Goal: Task Accomplishment & Management: Manage account settings

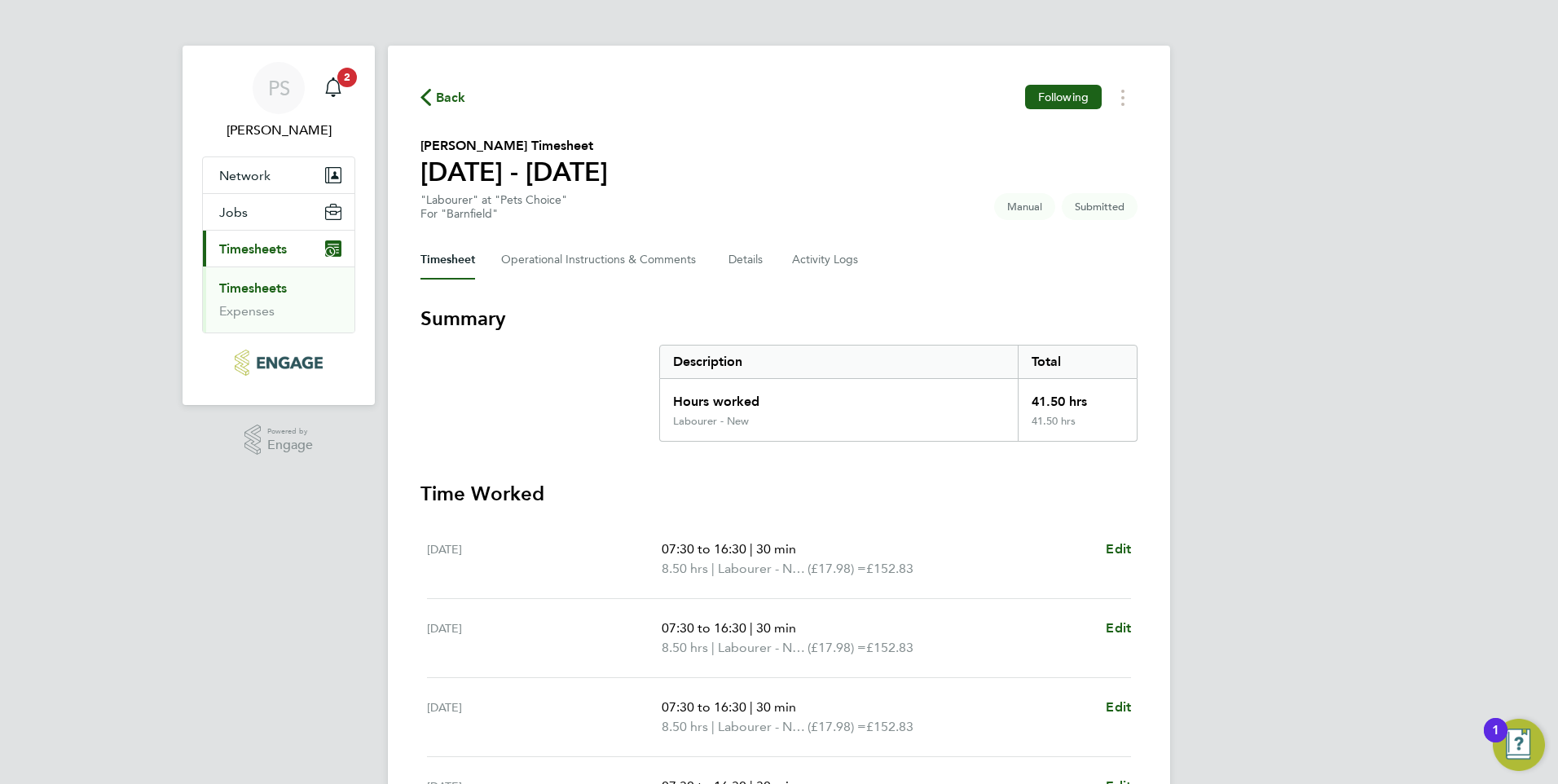
scroll to position [393, 0]
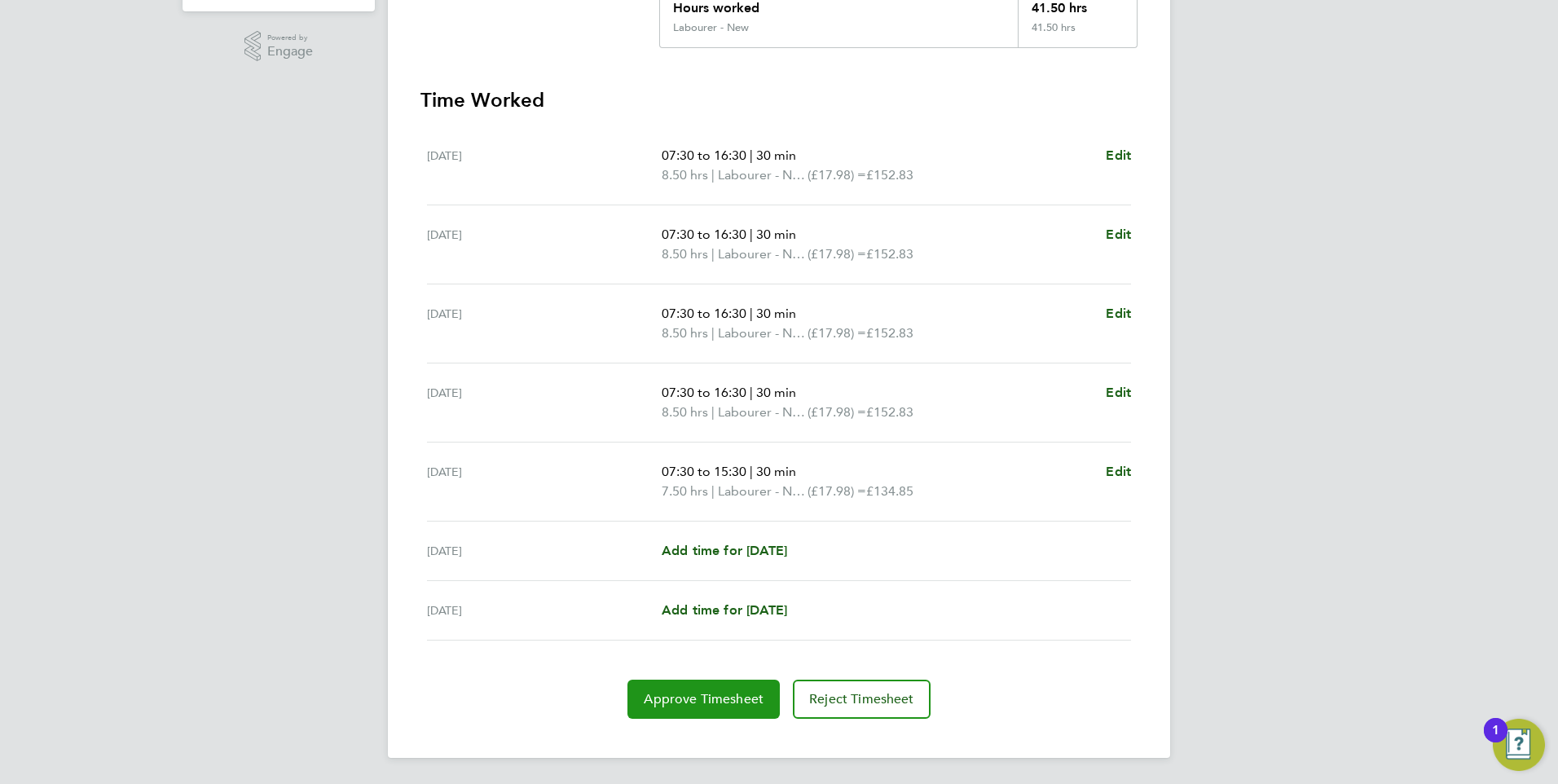
click at [740, 697] on span "Approve Timesheet" at bounding box center [704, 699] width 120 height 16
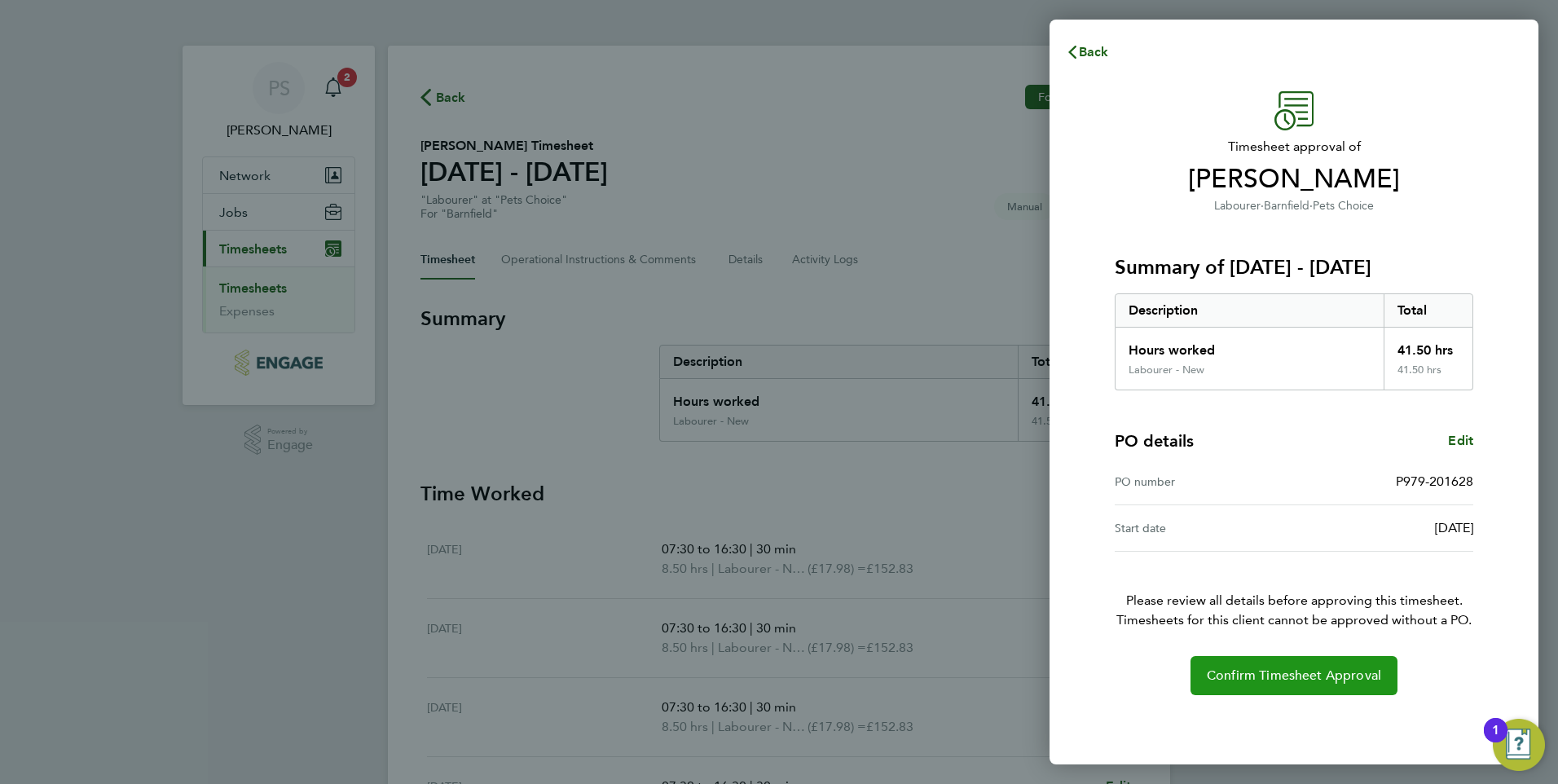
click at [1276, 666] on button "Confirm Timesheet Approval" at bounding box center [1294, 675] width 207 height 39
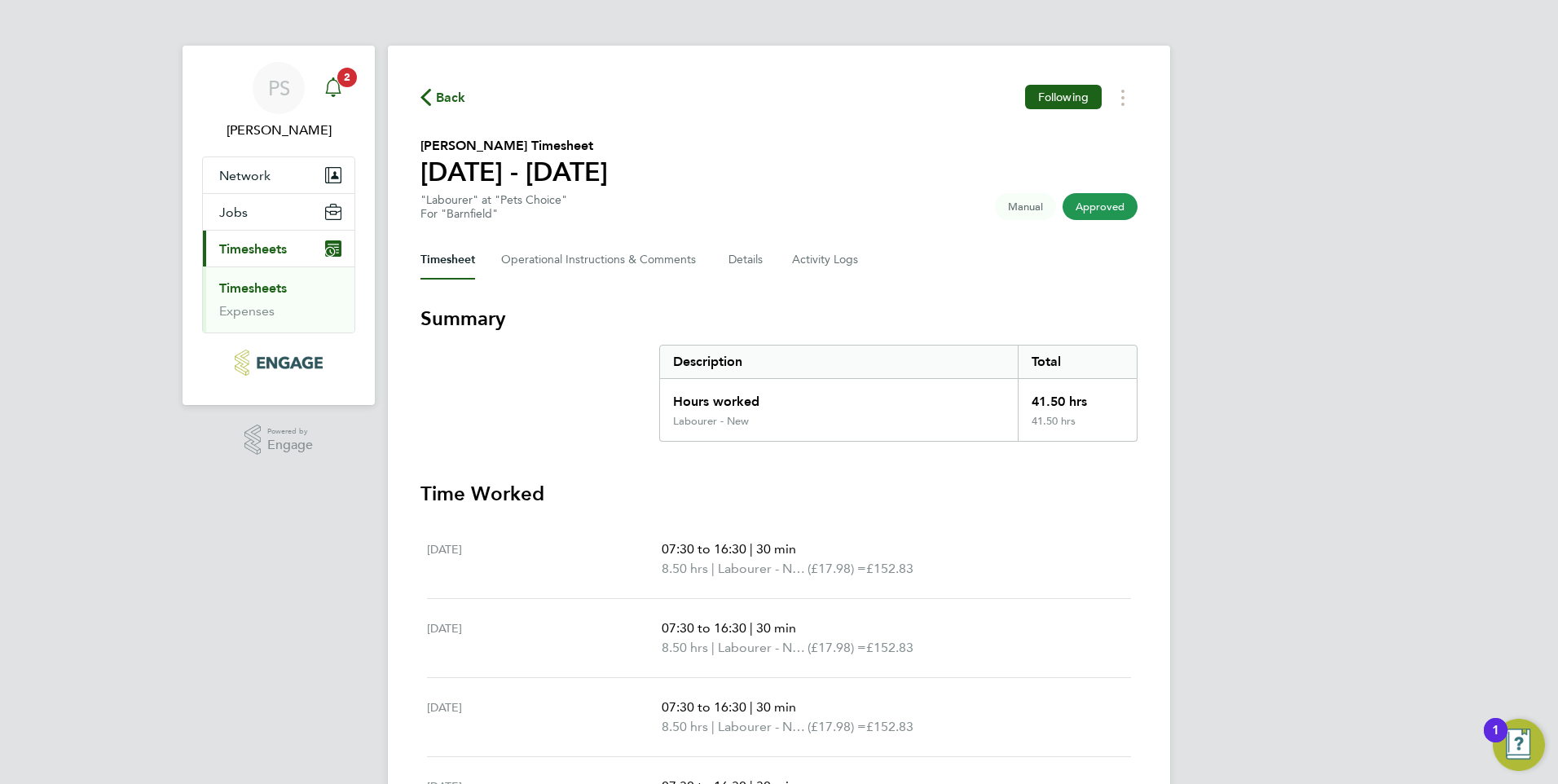
click at [341, 75] on span "2" at bounding box center [347, 77] width 19 height 19
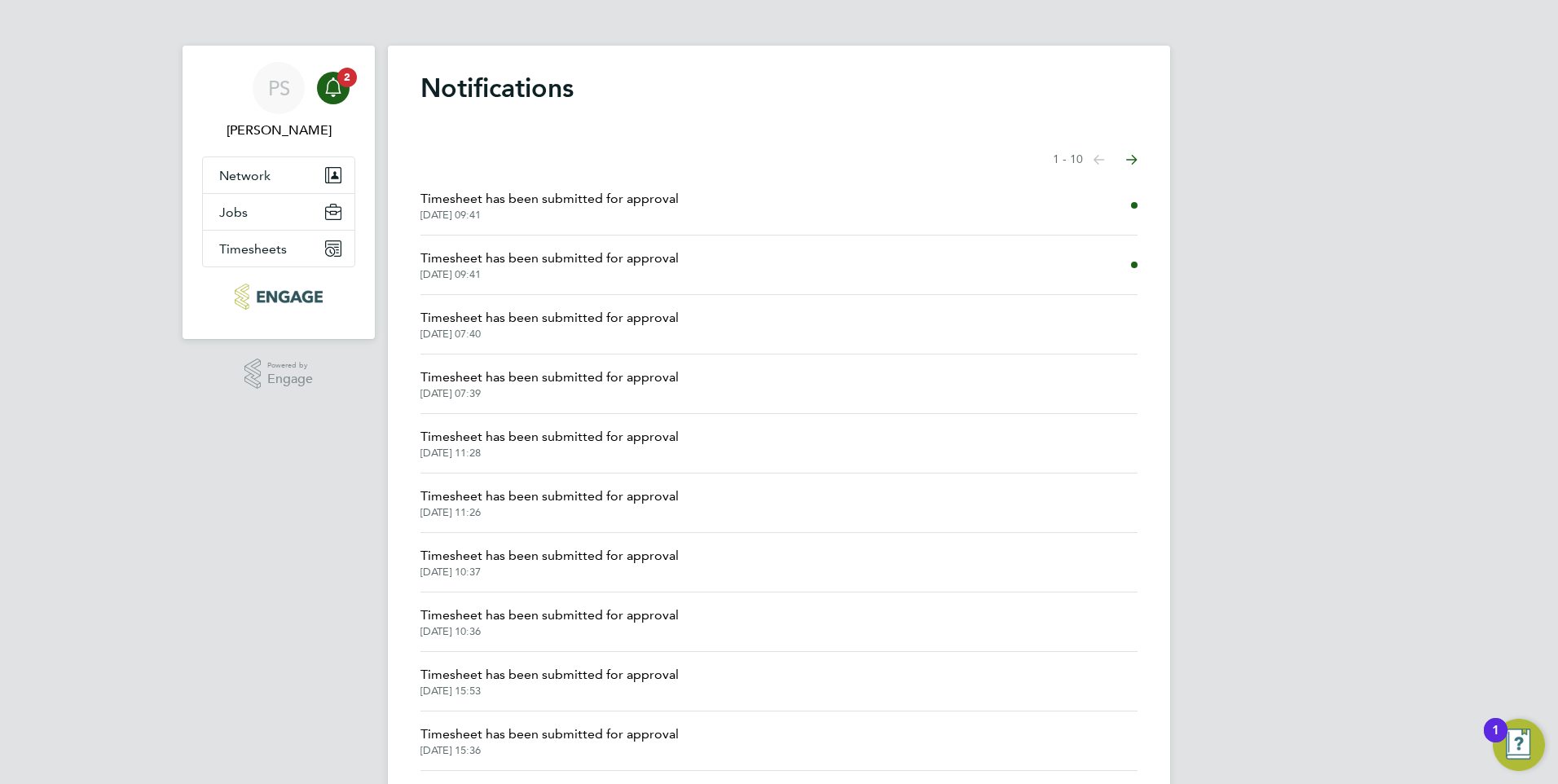
click at [483, 257] on span "Timesheet has been submitted for approval" at bounding box center [549, 258] width 258 height 19
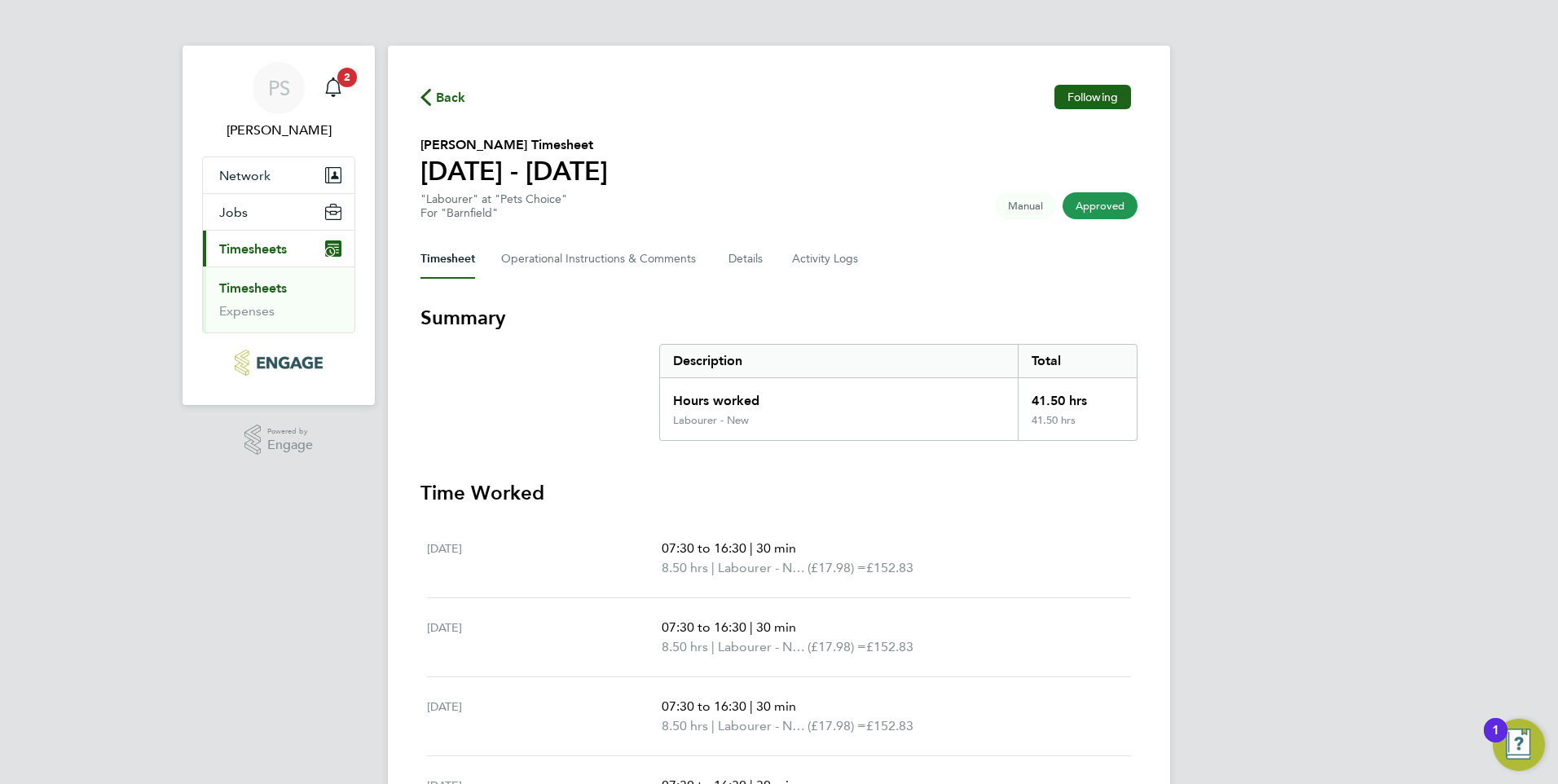
drag, startPoint x: 350, startPoint y: 79, endPoint x: 355, endPoint y: 90, distance: 12.1
click at [350, 78] on span "2" at bounding box center [347, 77] width 19 height 19
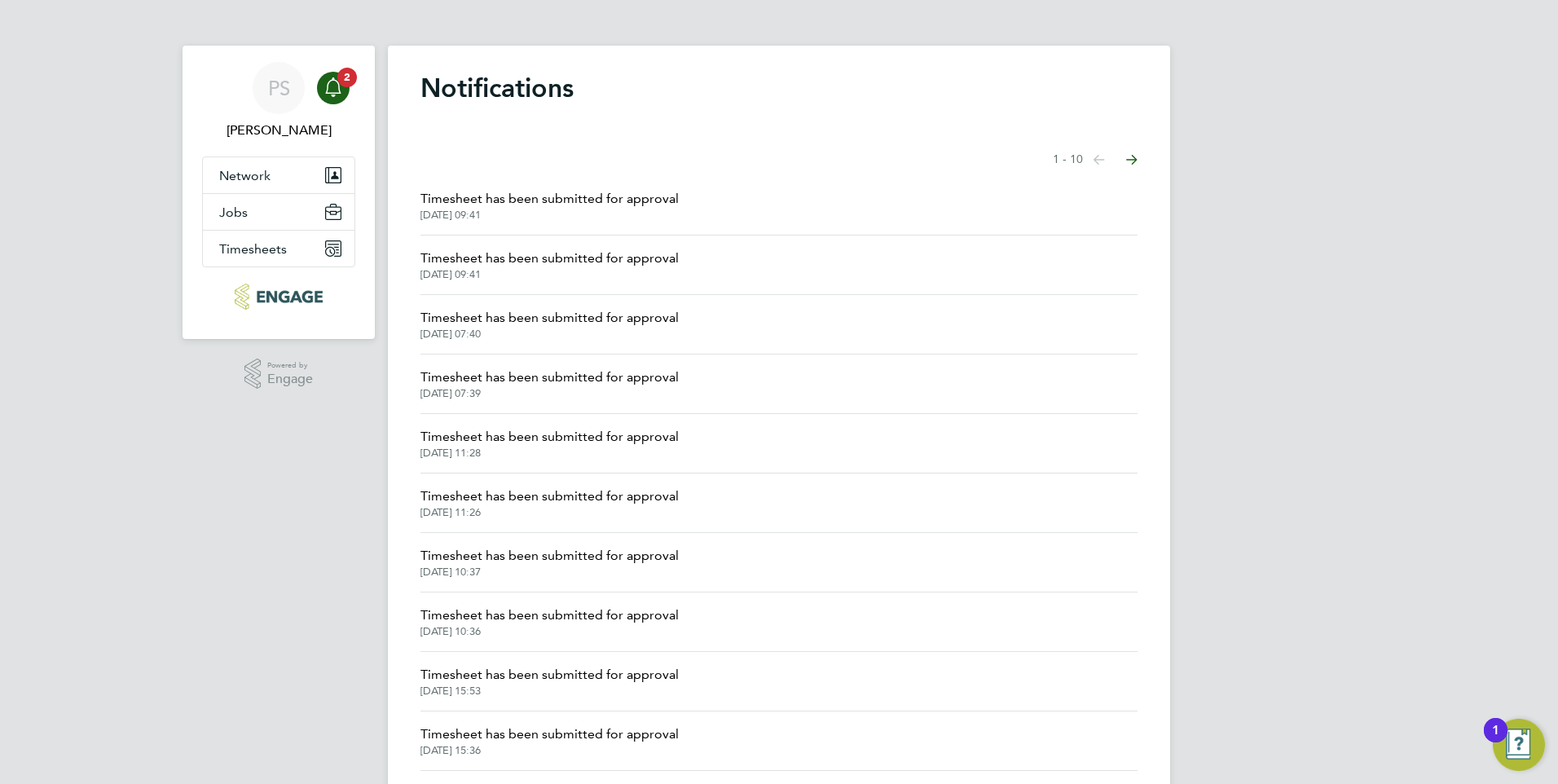
click at [540, 210] on span "[DATE] 09:41" at bounding box center [549, 215] width 258 height 13
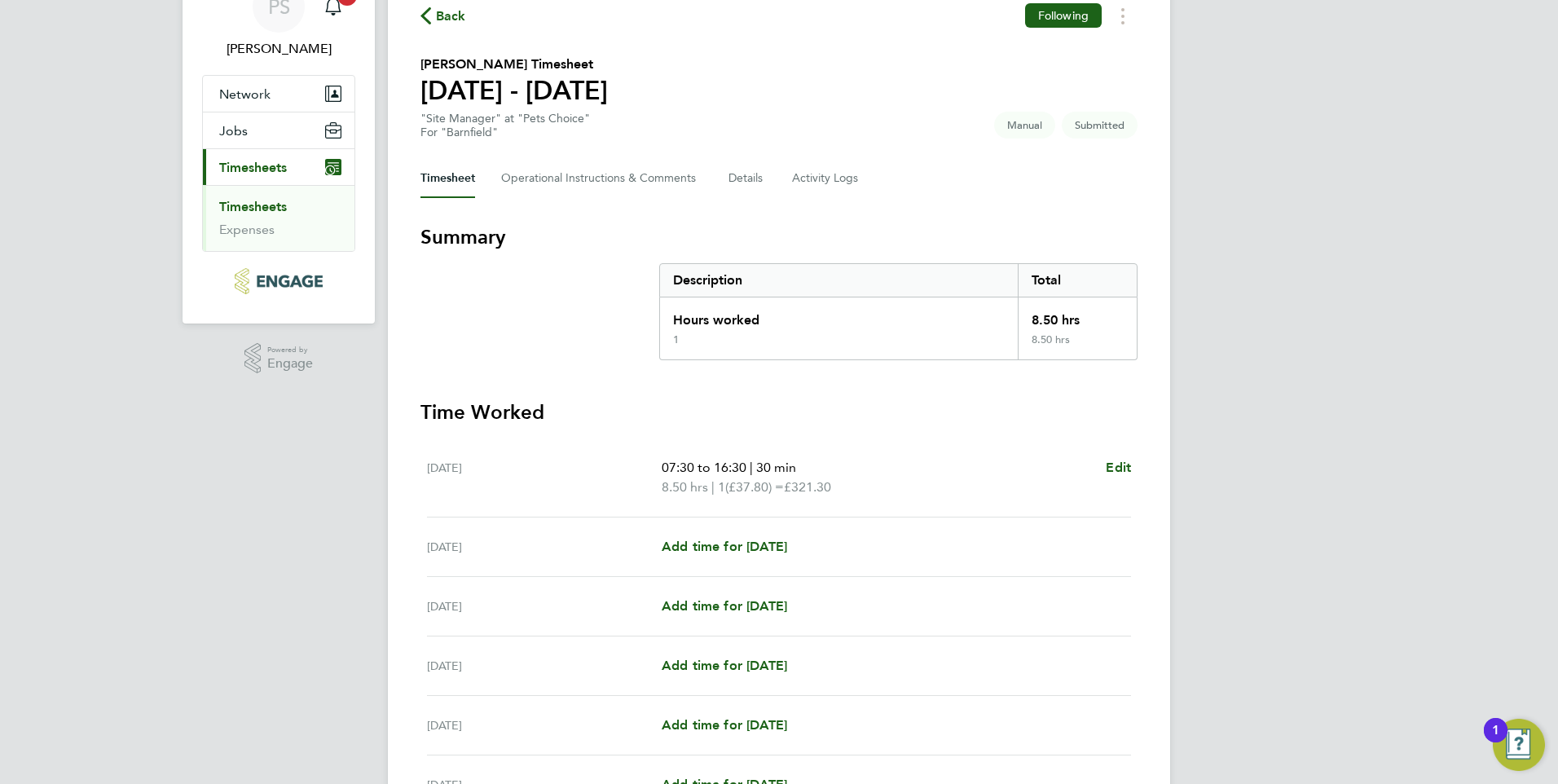
scroll to position [315, 0]
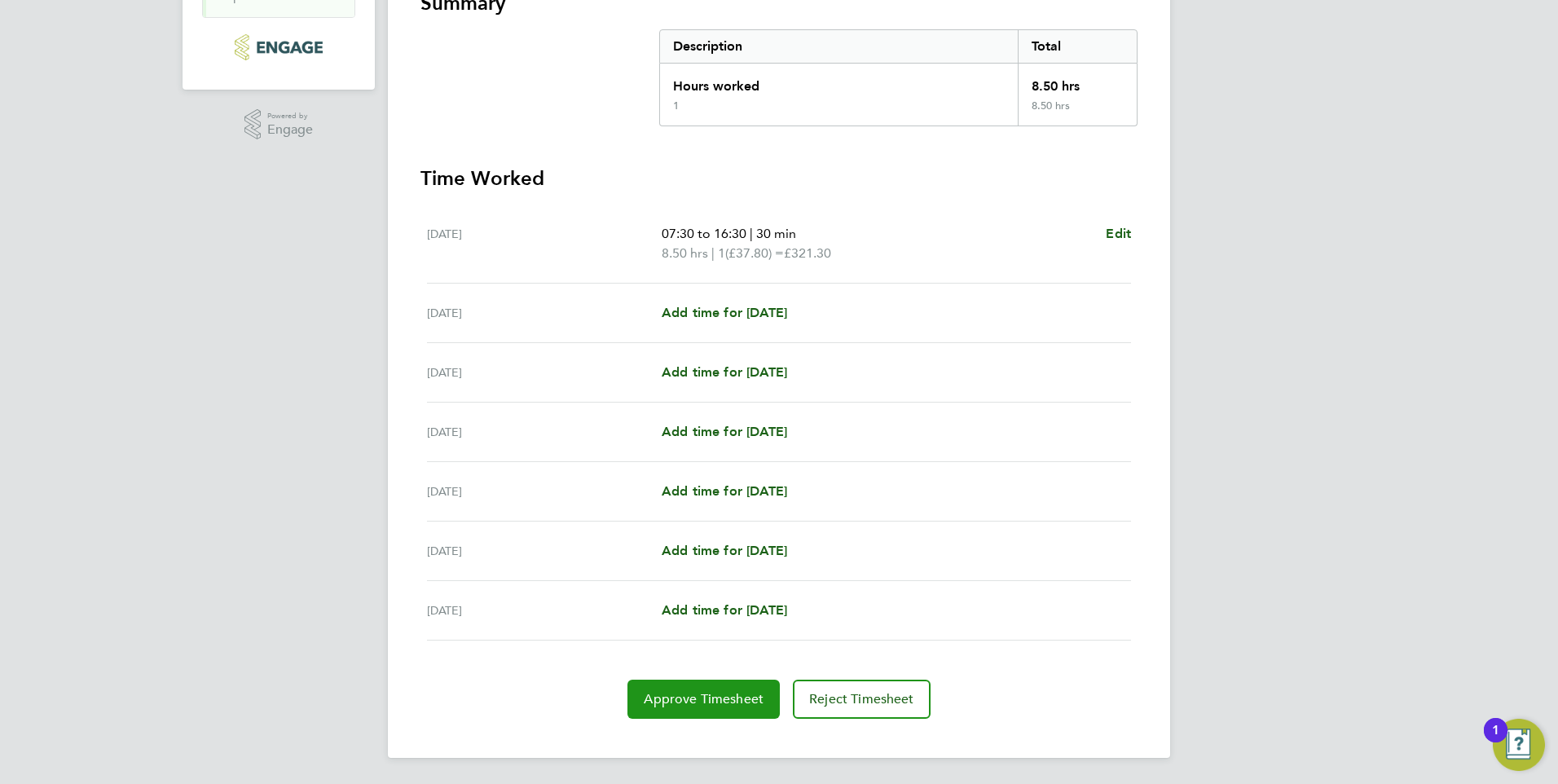
click at [723, 702] on span "Approve Timesheet" at bounding box center [704, 699] width 120 height 16
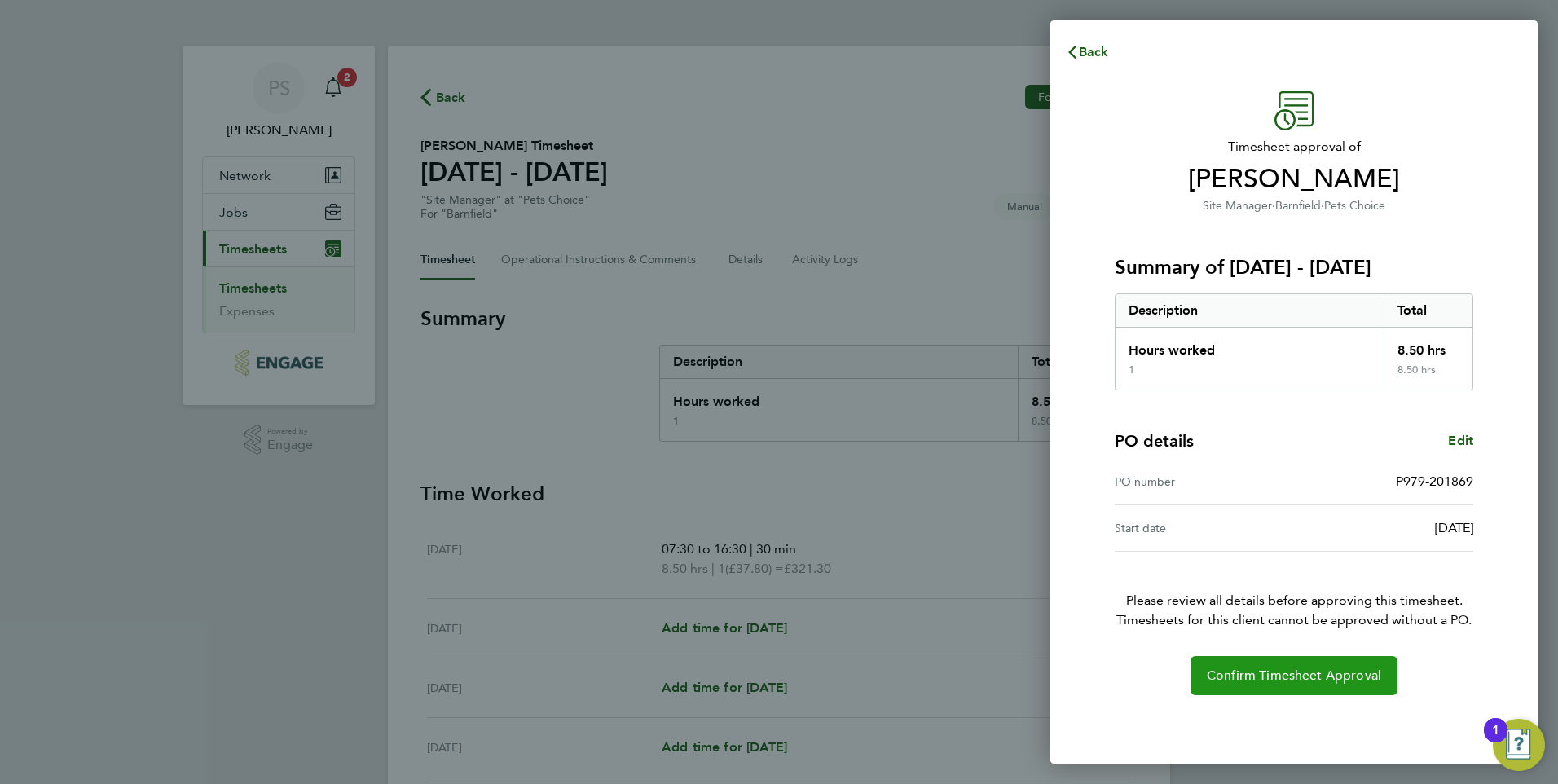
click at [1269, 669] on span "Confirm Timesheet Approval" at bounding box center [1294, 675] width 174 height 16
